Goal: Task Accomplishment & Management: Manage account settings

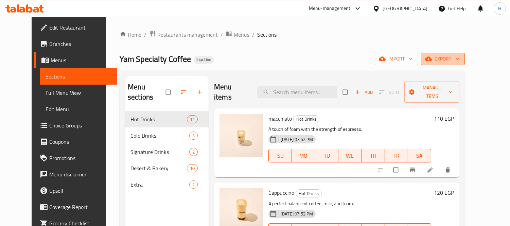
click at [459, 60] on span "export" at bounding box center [442, 59] width 33 height 8
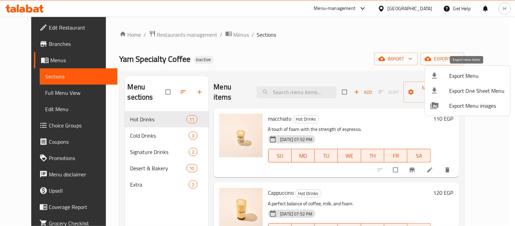
click at [464, 74] on span "Export Menu" at bounding box center [477, 76] width 55 height 8
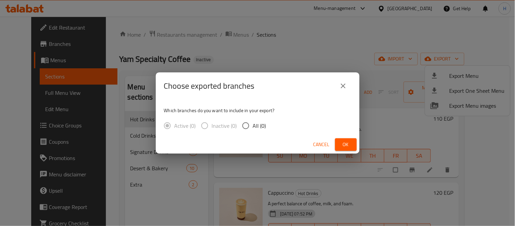
click at [266, 124] on div "Active (0) Inactive (0) All (0)" at bounding box center [218, 126] width 108 height 14
click at [259, 125] on span "All (0)" at bounding box center [259, 126] width 13 height 8
click at [253, 125] on input "All (0)" at bounding box center [246, 126] width 14 height 14
radio input "true"
click at [356, 145] on button "Ok" at bounding box center [346, 144] width 22 height 13
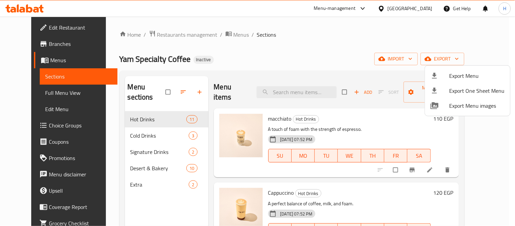
click at [275, 89] on div at bounding box center [257, 113] width 515 height 226
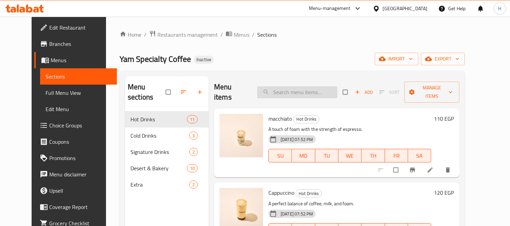
click at [279, 88] on input "search" at bounding box center [297, 92] width 80 height 12
paste input "Cortado"
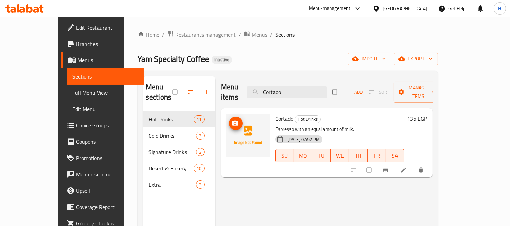
type input "Cortado"
click at [232, 121] on icon "upload picture" at bounding box center [235, 123] width 6 height 5
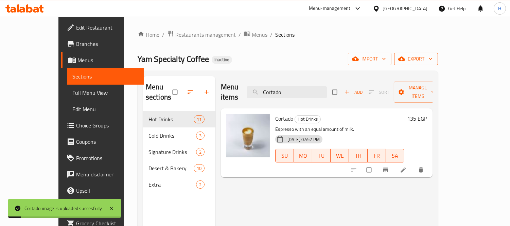
click at [433, 58] on span "export" at bounding box center [416, 59] width 33 height 8
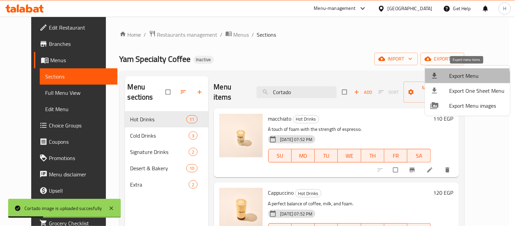
click at [456, 80] on span "Export Menu" at bounding box center [477, 76] width 55 height 8
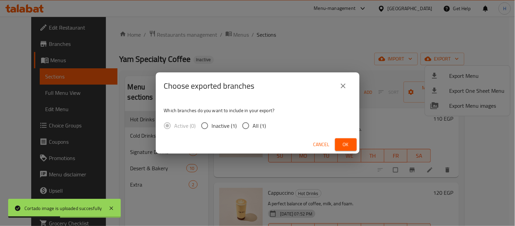
click at [253, 127] on span "All (1)" at bounding box center [259, 126] width 13 height 8
click at [253, 127] on input "All (1)" at bounding box center [246, 126] width 14 height 14
radio input "true"
click at [335, 144] on div "Cancel Ok" at bounding box center [258, 145] width 204 height 18
click at [338, 143] on button "Ok" at bounding box center [346, 144] width 22 height 13
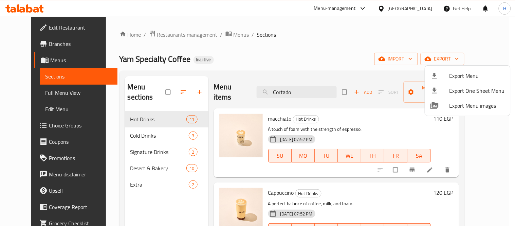
click at [38, 30] on div at bounding box center [257, 113] width 515 height 226
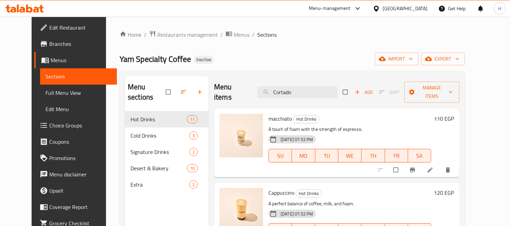
click at [49, 30] on span "Edit Restaurant" at bounding box center [80, 27] width 62 height 8
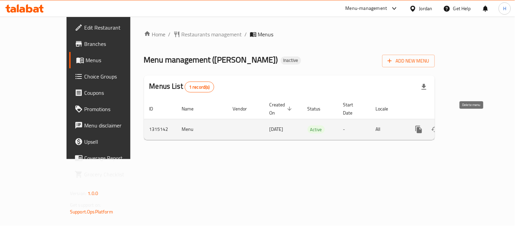
click at [476, 123] on link "enhanced table" at bounding box center [468, 129] width 16 height 16
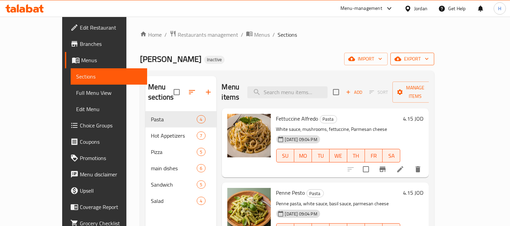
click at [429, 62] on span "export" at bounding box center [412, 59] width 33 height 8
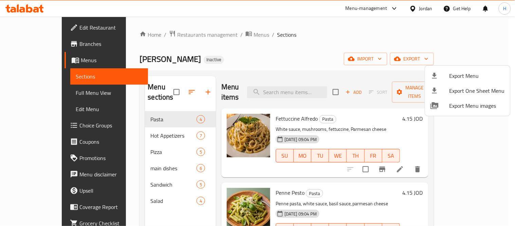
click at [459, 74] on span "Export Menu" at bounding box center [477, 76] width 55 height 8
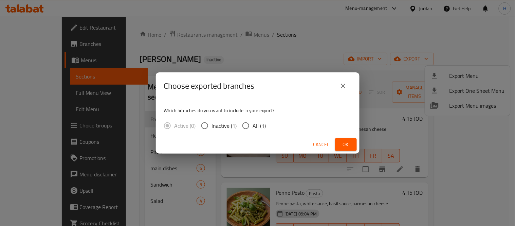
click at [242, 127] on input "All (1)" at bounding box center [246, 126] width 14 height 14
radio input "true"
click at [349, 144] on span "Ok" at bounding box center [346, 144] width 11 height 8
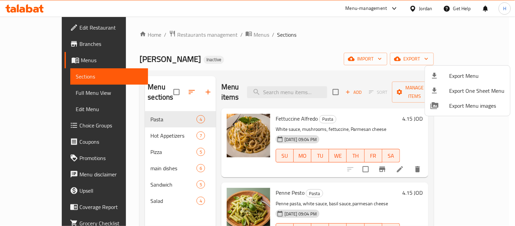
click at [250, 65] on div at bounding box center [257, 113] width 515 height 226
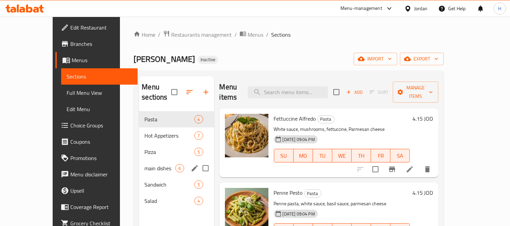
click at [144, 164] on span "main dishes" at bounding box center [159, 168] width 31 height 8
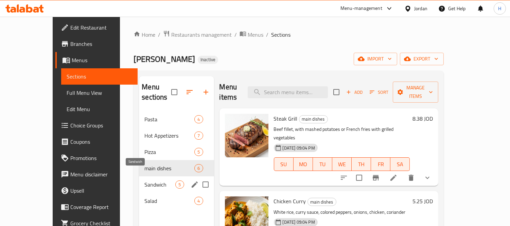
click at [144, 180] on span "Sandwich" at bounding box center [159, 184] width 31 height 8
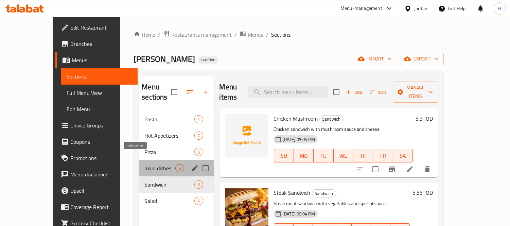
click at [144, 164] on span "main dishes" at bounding box center [159, 168] width 31 height 8
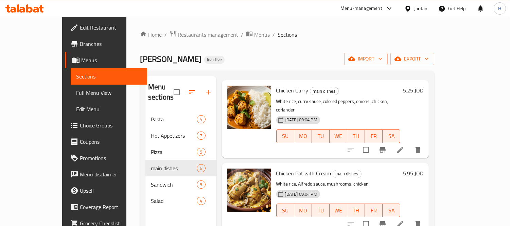
scroll to position [151, 0]
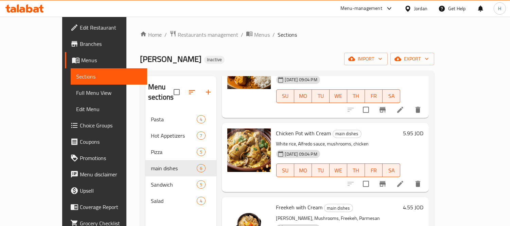
drag, startPoint x: 315, startPoint y: 70, endPoint x: 318, endPoint y: 71, distance: 3.5
click at [315, 70] on div "Home / Restaurants management / Menus / Sections Halim Zaman Inactive import ex…" at bounding box center [287, 168] width 294 height 277
click at [170, 87] on input "checkbox" at bounding box center [177, 92] width 14 height 14
checkbox input "true"
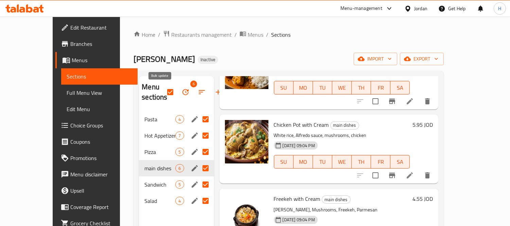
click at [177, 93] on button "button" at bounding box center [185, 92] width 16 height 16
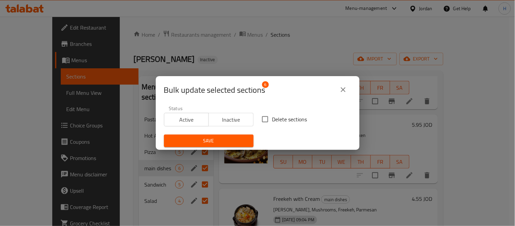
click at [272, 117] on span "Delete sections" at bounding box center [289, 119] width 35 height 8
click at [270, 117] on input "Delete sections" at bounding box center [265, 119] width 14 height 14
checkbox input "true"
click at [227, 144] on span "Save" at bounding box center [209, 141] width 79 height 8
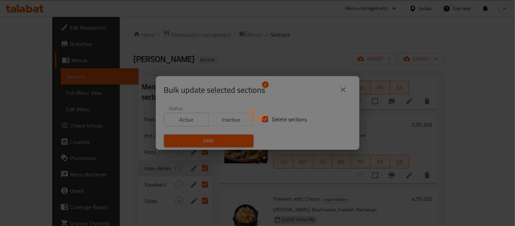
checkbox input "false"
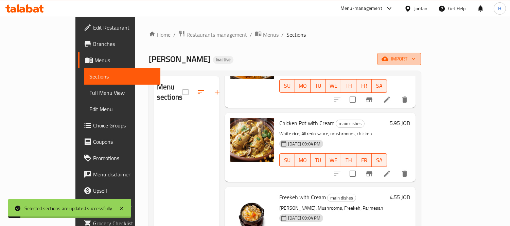
click at [416, 59] on span "import" at bounding box center [399, 59] width 33 height 8
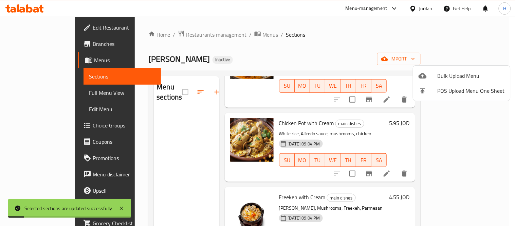
click at [467, 74] on span "Bulk Upload Menu" at bounding box center [471, 76] width 67 height 8
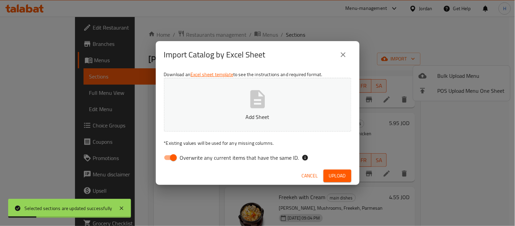
click at [170, 158] on input "Overwrite any current items that have the same ID." at bounding box center [173, 157] width 39 height 13
checkbox input "false"
click at [229, 116] on p "Add Sheet" at bounding box center [258, 117] width 166 height 8
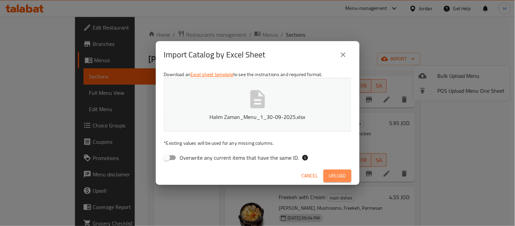
click at [338, 176] on span "Upload" at bounding box center [337, 176] width 17 height 8
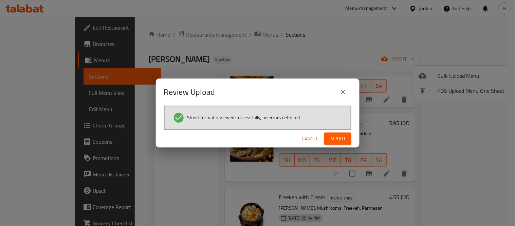
click at [346, 131] on div "Cancel Import" at bounding box center [258, 139] width 204 height 18
click at [340, 139] on span "Import" at bounding box center [338, 139] width 16 height 8
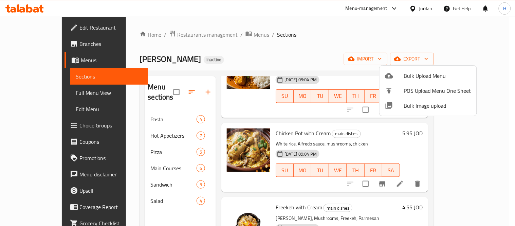
click at [174, 91] on div at bounding box center [257, 113] width 515 height 226
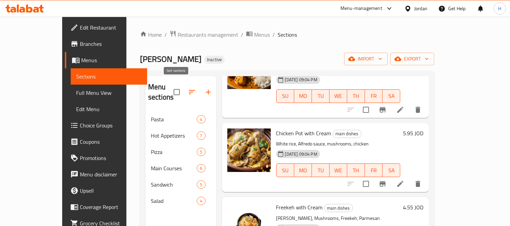
click at [189, 90] on icon "button" at bounding box center [192, 92] width 6 height 4
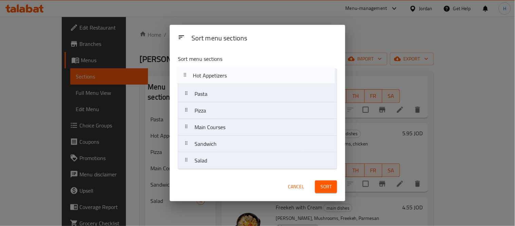
drag, startPoint x: 212, startPoint y: 99, endPoint x: 210, endPoint y: 78, distance: 21.1
click at [210, 78] on nav "Pasta Hot Appetizers Pizza Main Courses Sandwich Salad" at bounding box center [257, 119] width 159 height 101
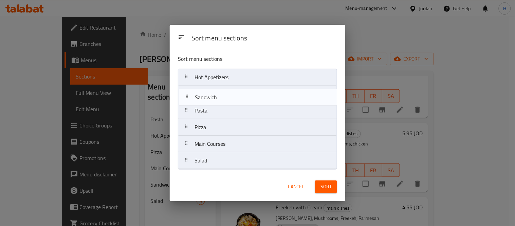
drag, startPoint x: 218, startPoint y: 144, endPoint x: 219, endPoint y: 94, distance: 49.6
click at [219, 94] on nav "Hot Appetizers Pasta Pizza Main Courses Sandwich Salad" at bounding box center [257, 119] width 159 height 101
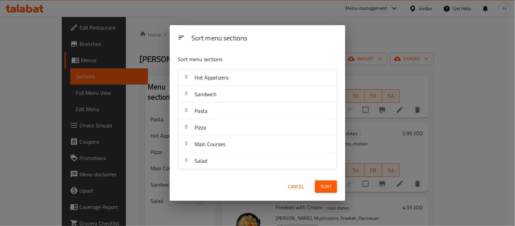
click at [334, 192] on button "Sort" at bounding box center [326, 186] width 22 height 13
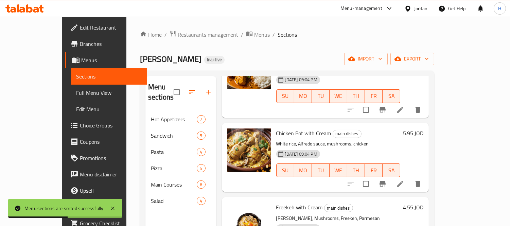
drag, startPoint x: 50, startPoint y: 94, endPoint x: 79, endPoint y: 86, distance: 30.2
click at [76, 94] on span "Full Menu View" at bounding box center [109, 93] width 66 height 8
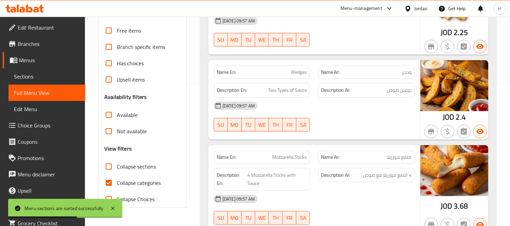
scroll to position [189, 0]
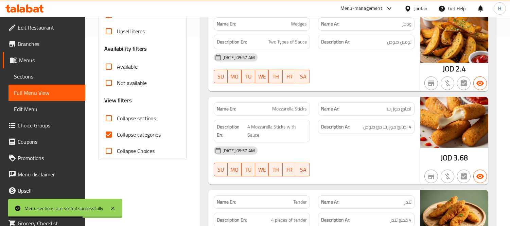
click at [138, 131] on span "Collapse categories" at bounding box center [139, 134] width 44 height 8
click at [117, 131] on input "Collapse categories" at bounding box center [109, 134] width 16 height 16
checkbox input "false"
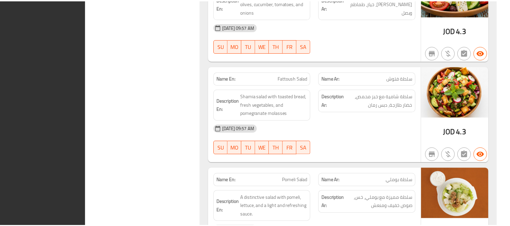
scroll to position [3214, 0]
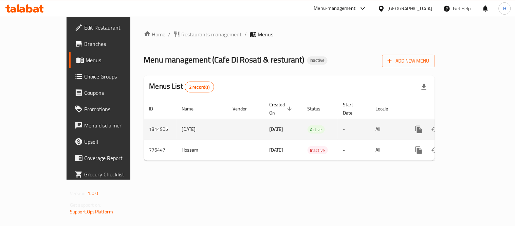
click at [476, 126] on link "enhanced table" at bounding box center [468, 129] width 16 height 16
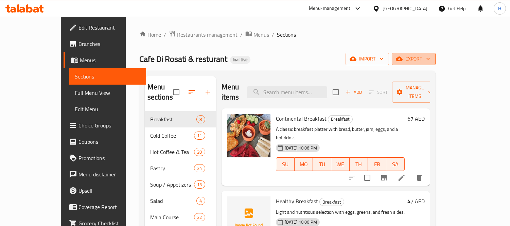
click at [430, 62] on span "export" at bounding box center [413, 59] width 33 height 8
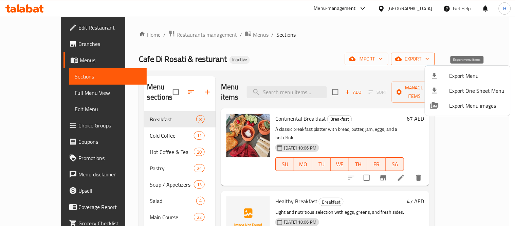
click at [476, 73] on span "Export Menu" at bounding box center [477, 76] width 55 height 8
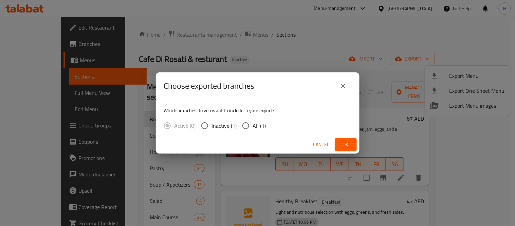
click at [264, 126] on span "All (1)" at bounding box center [259, 126] width 13 height 8
click at [253, 126] on input "All (1)" at bounding box center [246, 126] width 14 height 14
radio input "true"
click at [337, 145] on button "Ok" at bounding box center [346, 144] width 22 height 13
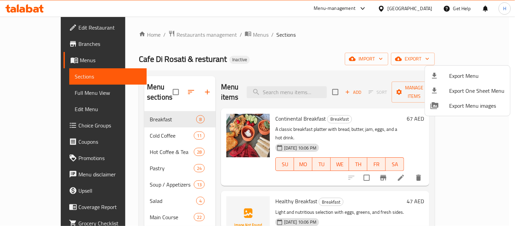
click at [161, 87] on div at bounding box center [257, 113] width 515 height 226
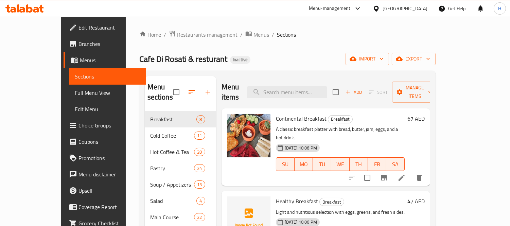
click at [169, 87] on input "checkbox" at bounding box center [176, 92] width 14 height 14
checkbox input "true"
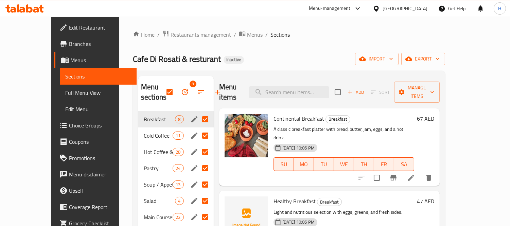
click at [177, 97] on button "button" at bounding box center [185, 92] width 16 height 16
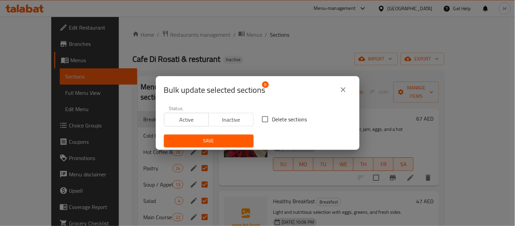
click at [281, 125] on label "Delete sections" at bounding box center [282, 119] width 49 height 14
click at [272, 125] on input "Delete sections" at bounding box center [265, 119] width 14 height 14
checkbox input "true"
click at [241, 143] on span "Save" at bounding box center [209, 141] width 79 height 8
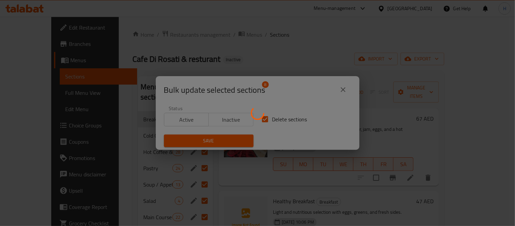
checkbox input "false"
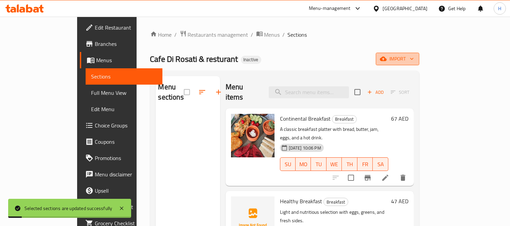
click at [414, 63] on span "import" at bounding box center [397, 59] width 33 height 8
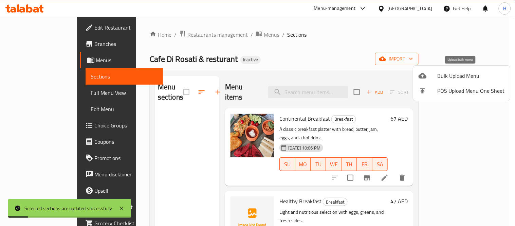
click at [461, 73] on span "Bulk Upload Menu" at bounding box center [471, 76] width 67 height 8
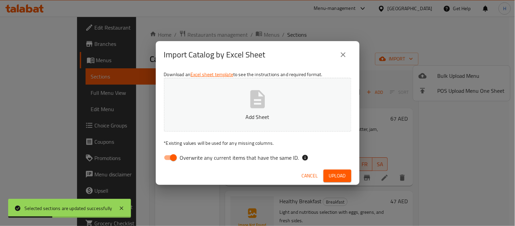
click at [168, 155] on input "Overwrite any current items that have the same ID." at bounding box center [173, 157] width 39 height 13
checkbox input "false"
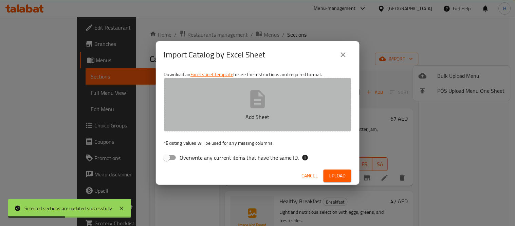
click at [255, 108] on icon "button" at bounding box center [257, 99] width 15 height 18
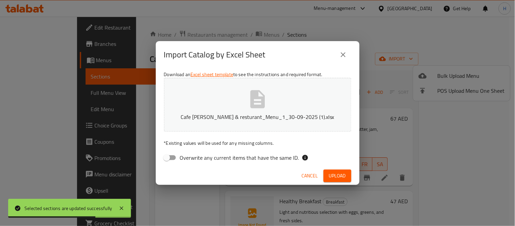
click at [324, 178] on button "Upload" at bounding box center [338, 176] width 28 height 13
click at [189, 173] on div "Cancel" at bounding box center [258, 176] width 204 height 18
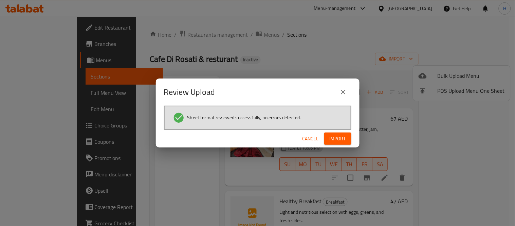
click at [201, 137] on div "Cancel Import" at bounding box center [258, 139] width 204 height 18
click at [342, 135] on span "Import" at bounding box center [338, 139] width 16 height 8
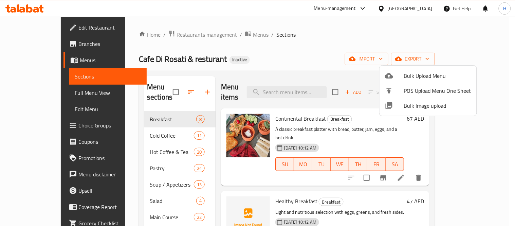
click at [200, 75] on div at bounding box center [257, 113] width 515 height 226
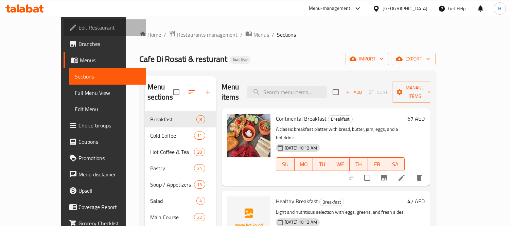
click at [78, 24] on span "Edit Restaurant" at bounding box center [109, 27] width 62 height 8
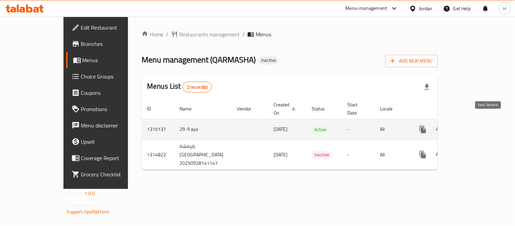
click at [480, 123] on link "enhanced table" at bounding box center [472, 129] width 16 height 16
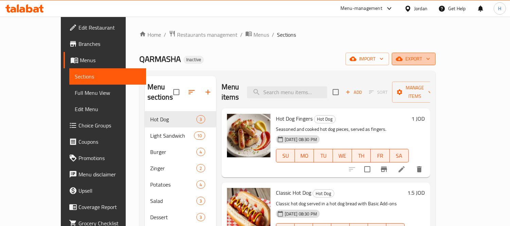
click at [436, 54] on button "export" at bounding box center [414, 59] width 44 height 13
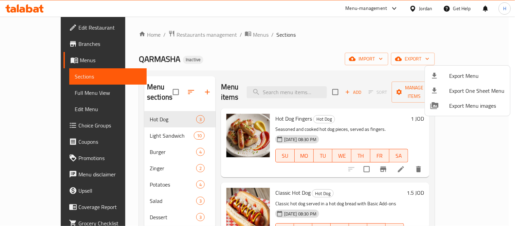
click at [466, 67] on ul "Export Menu Export One Sheet Menu Export Menu images" at bounding box center [467, 91] width 85 height 50
click at [463, 72] on span "Export Menu" at bounding box center [477, 76] width 55 height 8
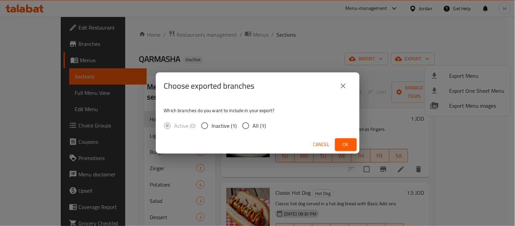
click at [257, 125] on span "All (1)" at bounding box center [259, 126] width 13 height 8
click at [253, 125] on input "All (1)" at bounding box center [246, 126] width 14 height 14
radio input "true"
click at [336, 148] on button "Ok" at bounding box center [346, 144] width 22 height 13
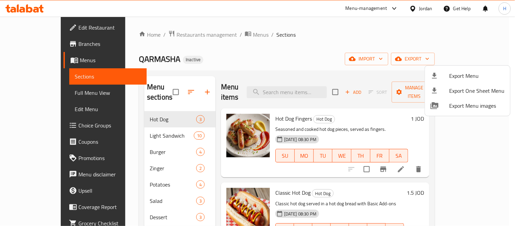
click at [290, 90] on div at bounding box center [257, 113] width 515 height 226
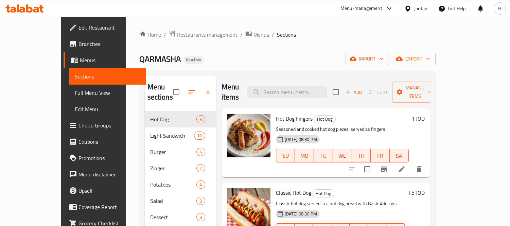
click at [290, 90] on input "search" at bounding box center [287, 92] width 80 height 12
paste input "barbecue sauce"
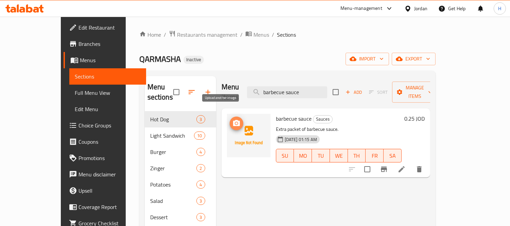
click at [233, 120] on icon "upload picture" at bounding box center [236, 123] width 7 height 6
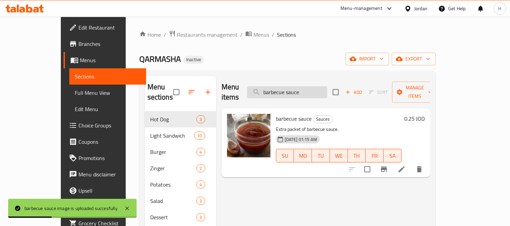
click at [299, 90] on input "barbecue sauce" at bounding box center [287, 92] width 80 height 12
paste input "Ranch"
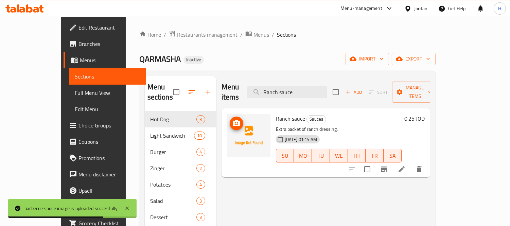
type input "Ranch sauce"
click at [230, 119] on span "upload picture" at bounding box center [237, 123] width 14 height 8
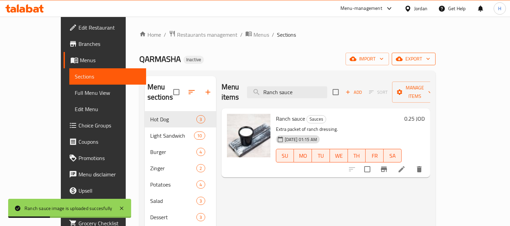
click at [430, 58] on span "export" at bounding box center [413, 59] width 33 height 8
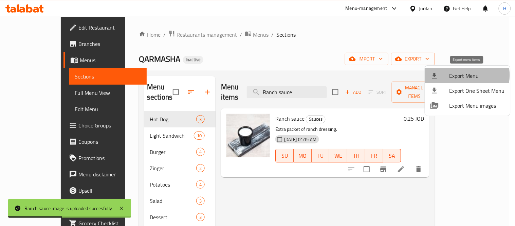
click at [462, 75] on span "Export Menu" at bounding box center [477, 76] width 55 height 8
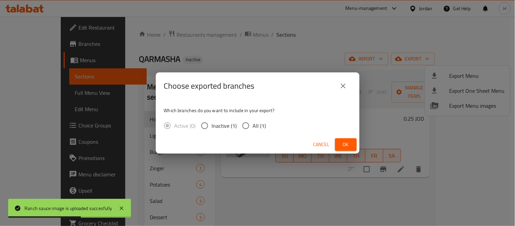
click at [243, 128] on input "All (1)" at bounding box center [246, 126] width 14 height 14
radio input "true"
click at [345, 144] on span "Ok" at bounding box center [346, 144] width 11 height 8
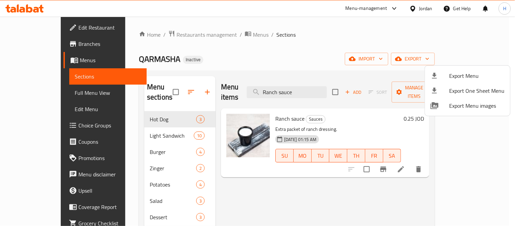
click at [5, 83] on div at bounding box center [257, 113] width 515 height 226
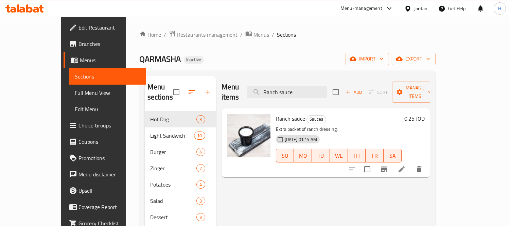
click at [419, 5] on div "Jordan" at bounding box center [420, 8] width 13 height 7
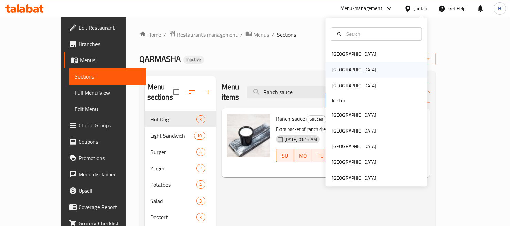
click at [360, 68] on div "[GEOGRAPHIC_DATA]" at bounding box center [376, 70] width 102 height 16
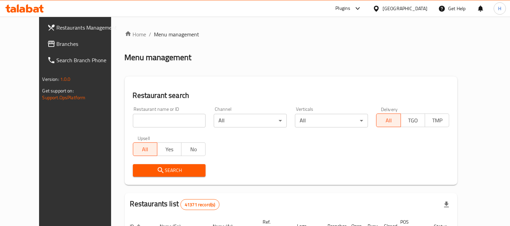
click at [66, 47] on span "Branches" at bounding box center [88, 44] width 62 height 8
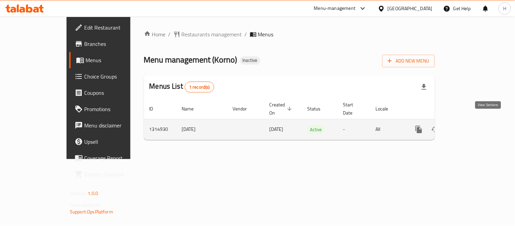
click at [476, 123] on link "enhanced table" at bounding box center [468, 129] width 16 height 16
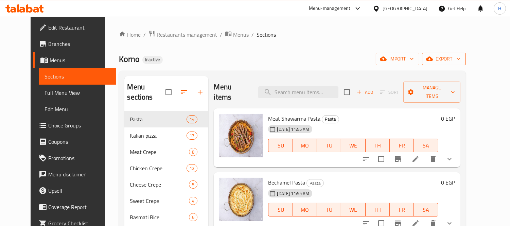
click at [460, 60] on span "export" at bounding box center [443, 59] width 33 height 8
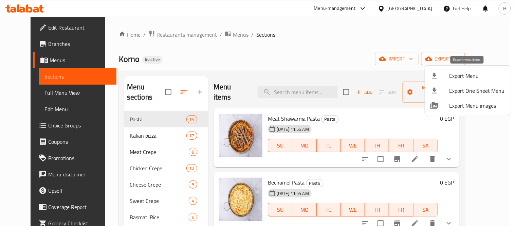
click at [462, 77] on span "Export Menu" at bounding box center [477, 76] width 55 height 8
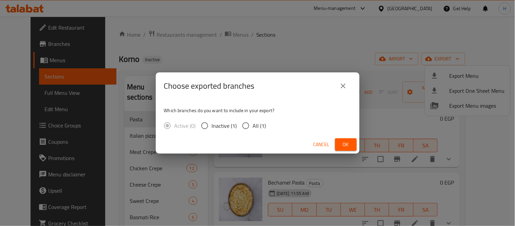
click at [259, 127] on span "All (1)" at bounding box center [259, 126] width 13 height 8
click at [253, 127] on input "All (1)" at bounding box center [246, 126] width 14 height 14
radio input "true"
click at [341, 145] on span "Ok" at bounding box center [346, 144] width 11 height 8
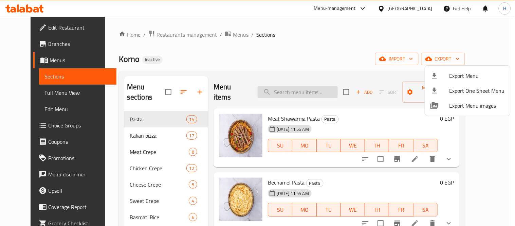
click at [280, 84] on div at bounding box center [257, 113] width 515 height 226
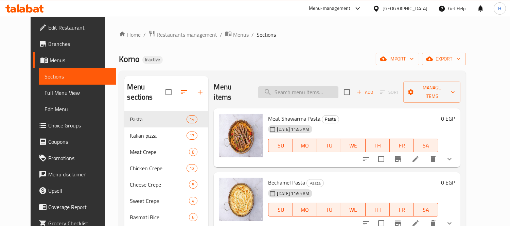
click at [283, 86] on input "search" at bounding box center [298, 92] width 80 height 12
paste input "Mix Chicken Pizza"
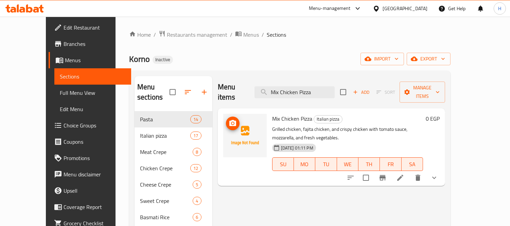
type input "Mix Chicken Pizza"
click at [229, 119] on icon "upload picture" at bounding box center [233, 123] width 8 height 8
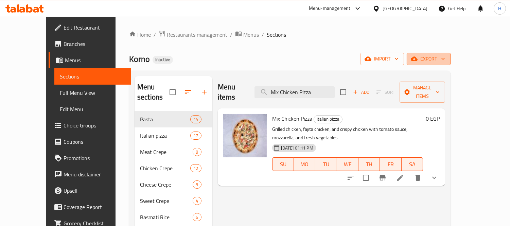
click at [445, 61] on span "export" at bounding box center [428, 59] width 33 height 8
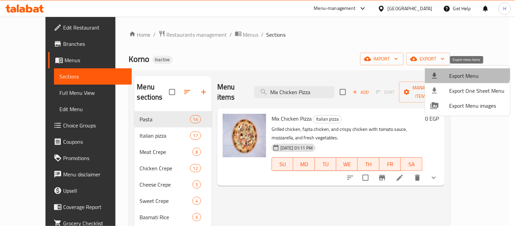
click at [464, 72] on span "Export Menu" at bounding box center [477, 76] width 55 height 8
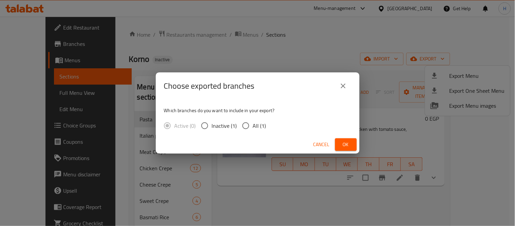
click at [245, 127] on input "All (1)" at bounding box center [246, 126] width 14 height 14
radio input "true"
click at [355, 146] on button "Ok" at bounding box center [346, 144] width 22 height 13
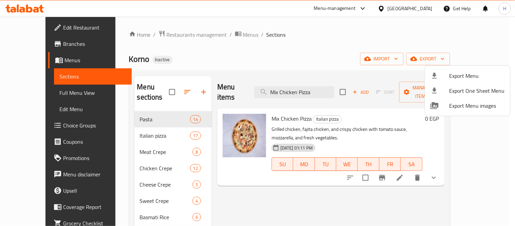
click at [36, 26] on div at bounding box center [257, 113] width 515 height 226
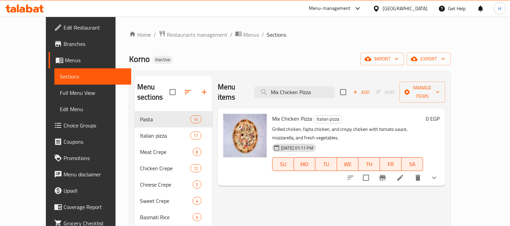
click at [64, 26] on span "Edit Restaurant" at bounding box center [95, 27] width 62 height 8
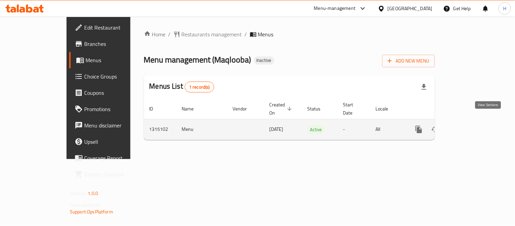
click at [476, 127] on link "enhanced table" at bounding box center [468, 129] width 16 height 16
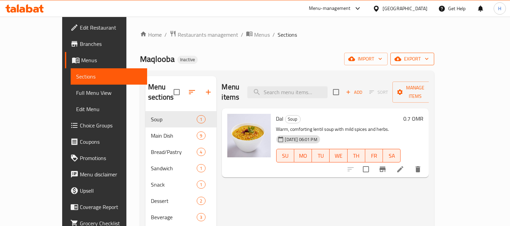
click at [429, 55] on span "export" at bounding box center [412, 59] width 33 height 8
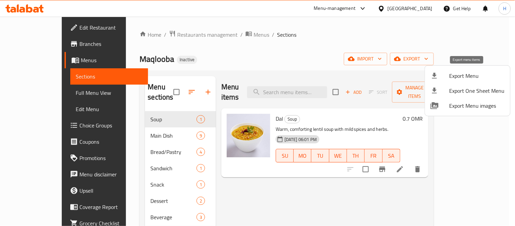
click at [464, 72] on span "Export Menu" at bounding box center [477, 76] width 55 height 8
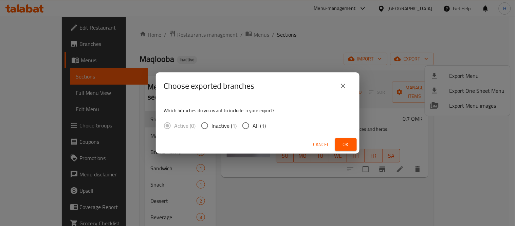
click at [258, 127] on span "All (1)" at bounding box center [259, 126] width 13 height 8
click at [253, 127] on input "All (1)" at bounding box center [246, 126] width 14 height 14
radio input "true"
click at [349, 143] on span "Ok" at bounding box center [346, 144] width 11 height 8
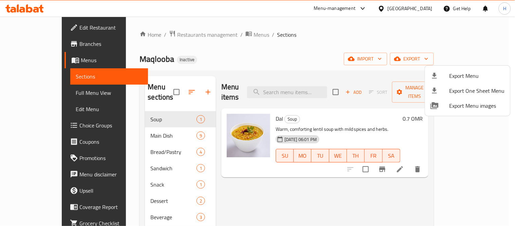
click at [366, 48] on div at bounding box center [257, 113] width 515 height 226
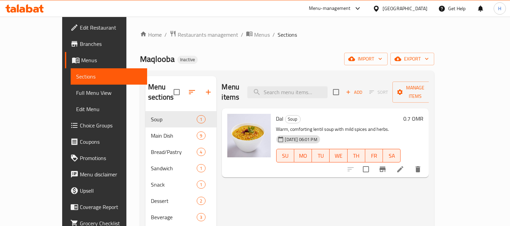
click at [422, 9] on div "Oman" at bounding box center [405, 8] width 45 height 7
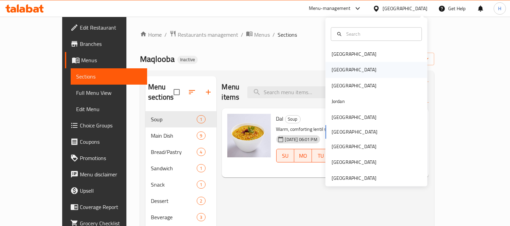
click at [359, 72] on div "Egypt" at bounding box center [376, 70] width 102 height 16
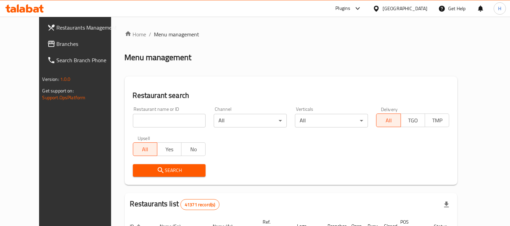
click at [57, 42] on span "Branches" at bounding box center [88, 44] width 62 height 8
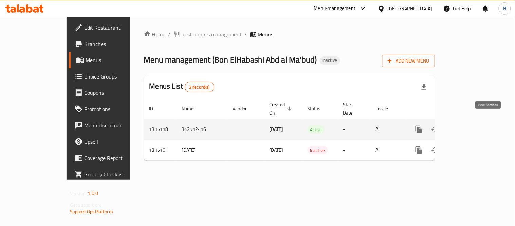
click at [472, 125] on icon "enhanced table" at bounding box center [468, 129] width 8 height 8
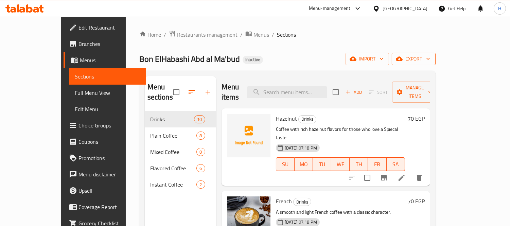
click at [430, 56] on span "export" at bounding box center [413, 59] width 33 height 8
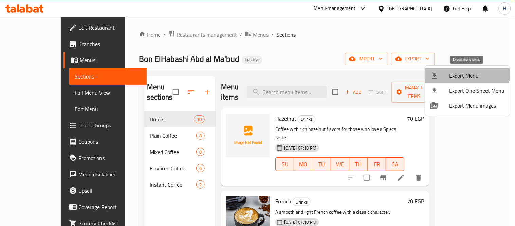
click at [463, 72] on span "Export Menu" at bounding box center [477, 76] width 55 height 8
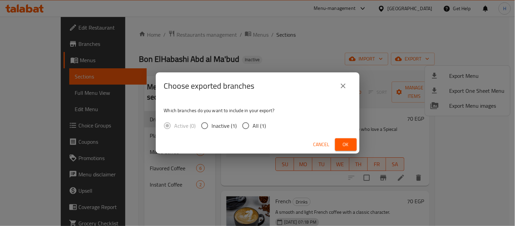
click at [255, 119] on label "All (1)" at bounding box center [253, 126] width 28 height 14
click at [253, 119] on input "All (1)" at bounding box center [246, 126] width 14 height 14
radio input "true"
click at [347, 142] on span "Ok" at bounding box center [346, 144] width 11 height 8
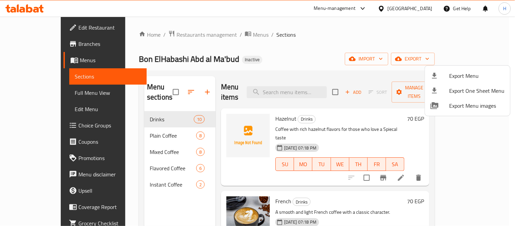
click at [422, 12] on div at bounding box center [257, 113] width 515 height 226
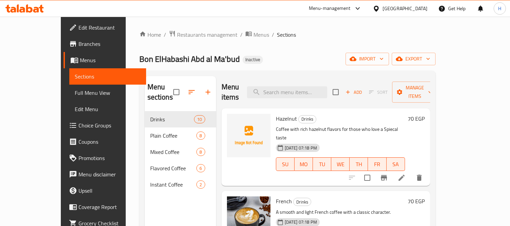
click at [420, 9] on div "[GEOGRAPHIC_DATA]" at bounding box center [405, 8] width 45 height 7
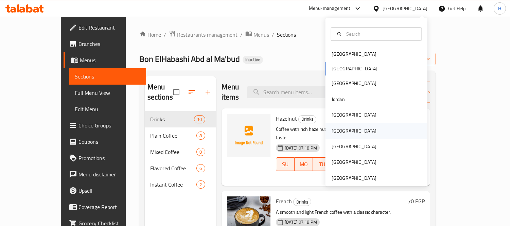
click at [347, 130] on div "[GEOGRAPHIC_DATA]" at bounding box center [376, 131] width 102 height 16
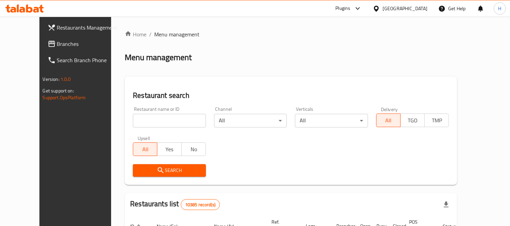
click at [57, 40] on span "Branches" at bounding box center [88, 44] width 62 height 8
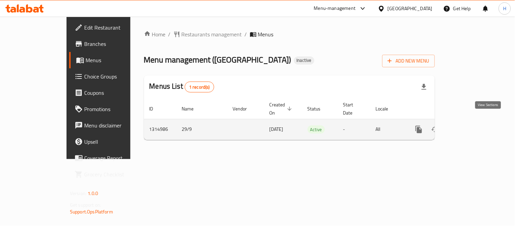
click at [472, 125] on icon "enhanced table" at bounding box center [468, 129] width 8 height 8
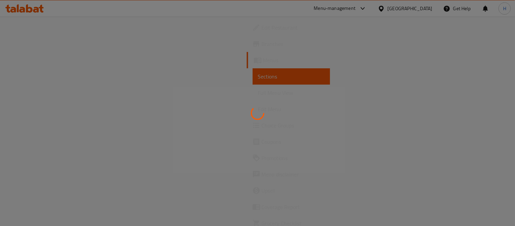
click at [503, 96] on div at bounding box center [257, 113] width 515 height 226
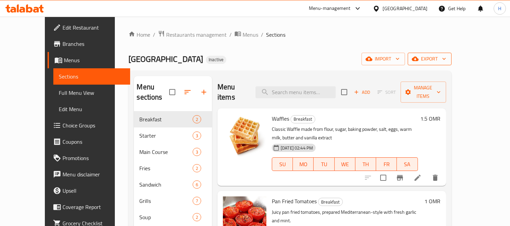
click at [446, 58] on span "export" at bounding box center [429, 59] width 33 height 8
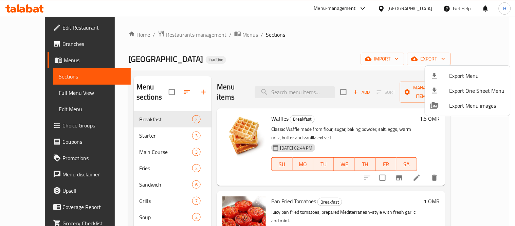
click at [466, 74] on span "Export Menu" at bounding box center [477, 76] width 55 height 8
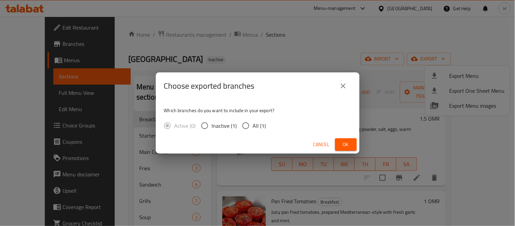
click at [260, 124] on span "All (1)" at bounding box center [259, 126] width 13 height 8
click at [253, 124] on input "All (1)" at bounding box center [246, 126] width 14 height 14
radio input "true"
click at [354, 139] on button "Ok" at bounding box center [346, 144] width 22 height 13
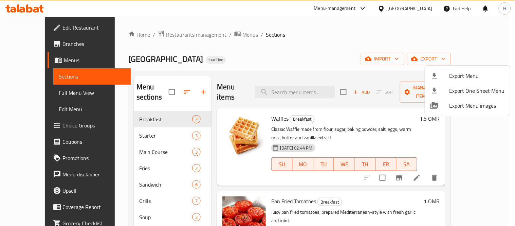
click at [437, 7] on div at bounding box center [257, 113] width 515 height 226
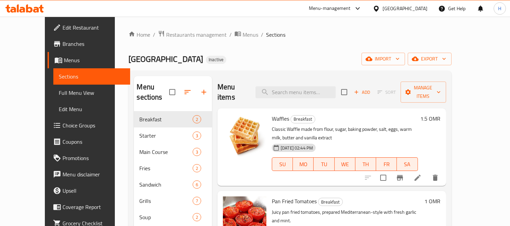
click at [425, 9] on div "Oman" at bounding box center [405, 8] width 45 height 7
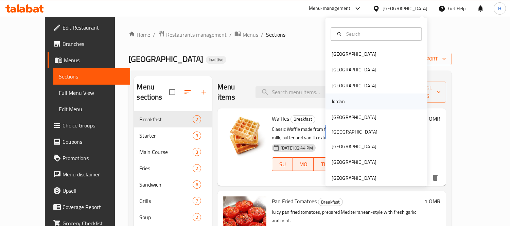
click at [356, 104] on div "Jordan" at bounding box center [376, 101] width 102 height 16
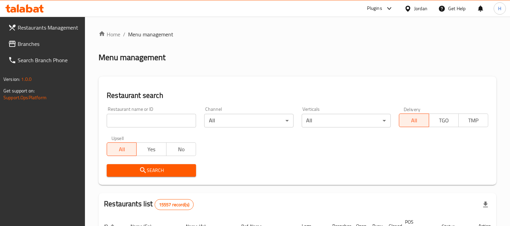
click at [31, 46] on span "Branches" at bounding box center [49, 44] width 62 height 8
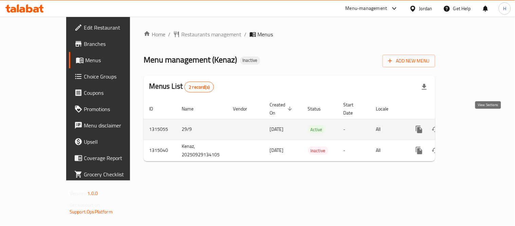
click at [473, 125] on icon "enhanced table" at bounding box center [468, 129] width 8 height 8
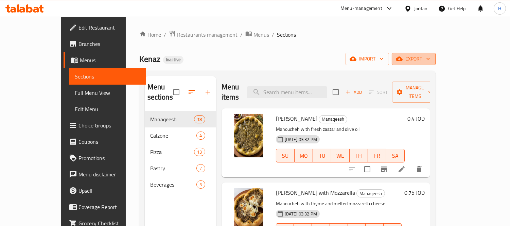
click at [430, 61] on span "export" at bounding box center [413, 59] width 33 height 8
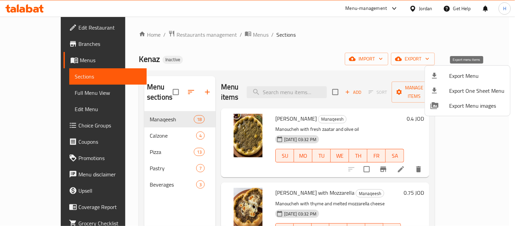
click at [457, 72] on span "Export Menu" at bounding box center [477, 76] width 55 height 8
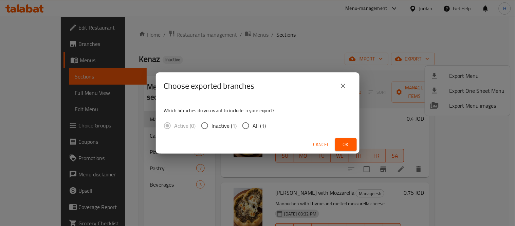
click at [249, 125] on input "All (1)" at bounding box center [246, 126] width 14 height 14
radio input "true"
click at [336, 141] on button "Ok" at bounding box center [346, 144] width 22 height 13
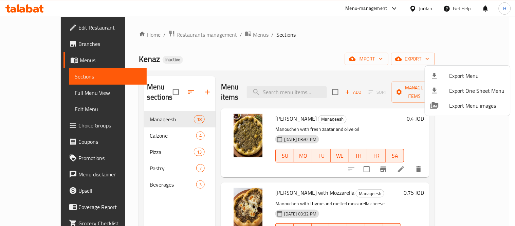
click at [50, 25] on div at bounding box center [257, 113] width 515 height 226
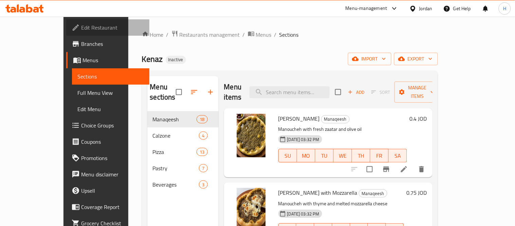
click at [81, 25] on span "Edit Restaurant" at bounding box center [112, 27] width 63 height 8
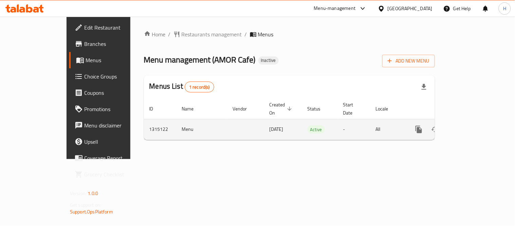
click at [476, 121] on link "enhanced table" at bounding box center [468, 129] width 16 height 16
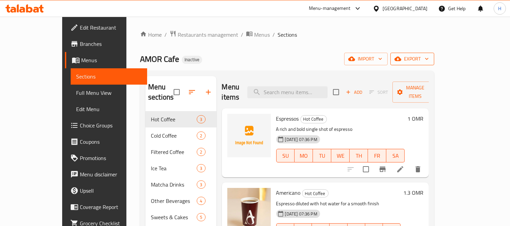
click at [429, 56] on span "export" at bounding box center [412, 59] width 33 height 8
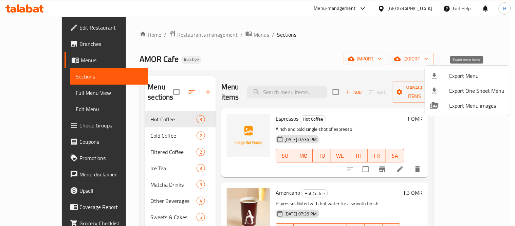
click at [466, 68] on li "Export Menu" at bounding box center [467, 75] width 85 height 15
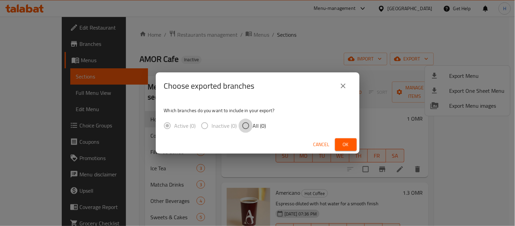
click at [252, 127] on input "All (0)" at bounding box center [246, 126] width 14 height 14
radio input "true"
click at [348, 143] on span "Ok" at bounding box center [346, 144] width 11 height 8
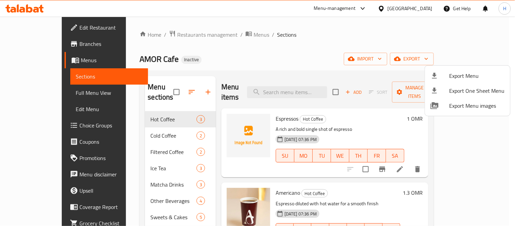
click at [38, 43] on div at bounding box center [257, 113] width 515 height 226
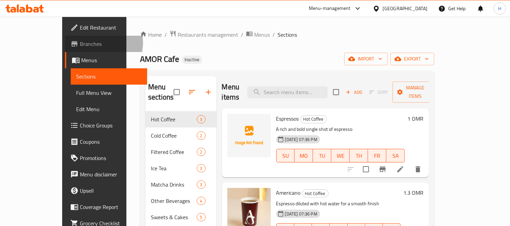
click at [80, 43] on span "Branches" at bounding box center [111, 44] width 62 height 8
